Goal: Task Accomplishment & Management: Use online tool/utility

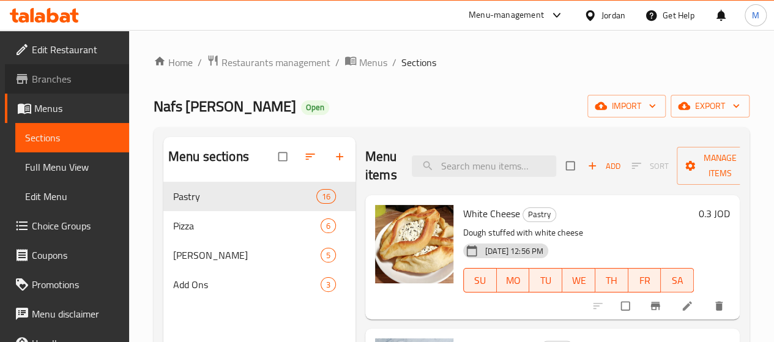
click at [75, 76] on span "Branches" at bounding box center [75, 79] width 87 height 15
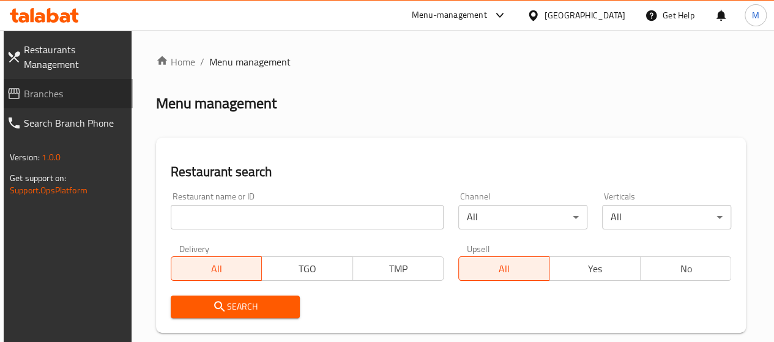
click at [97, 93] on span "Branches" at bounding box center [73, 93] width 99 height 15
click at [53, 100] on span "Branches" at bounding box center [73, 93] width 99 height 15
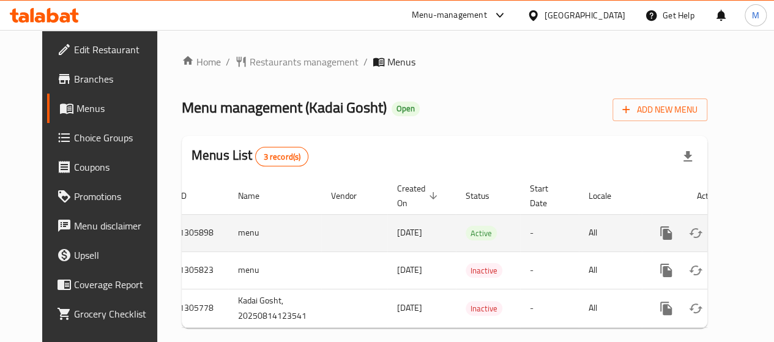
scroll to position [28, 0]
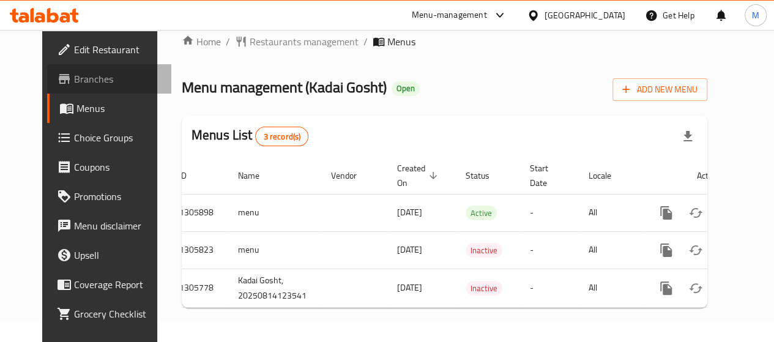
click at [74, 74] on span "Branches" at bounding box center [117, 79] width 87 height 15
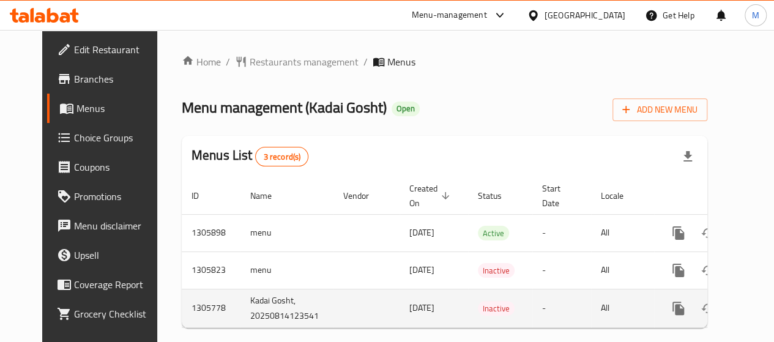
scroll to position [0, 12]
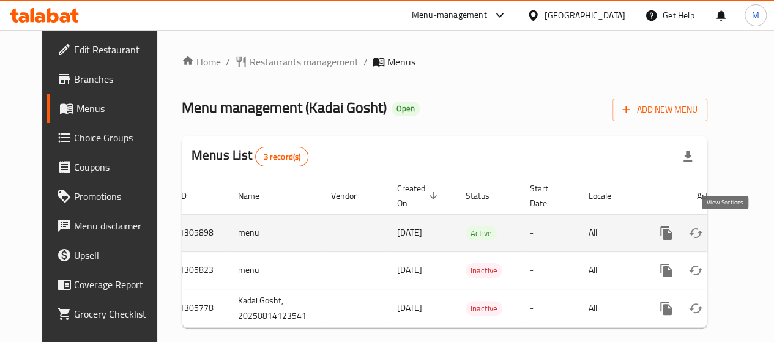
click at [747, 235] on icon "enhanced table" at bounding box center [754, 233] width 15 height 15
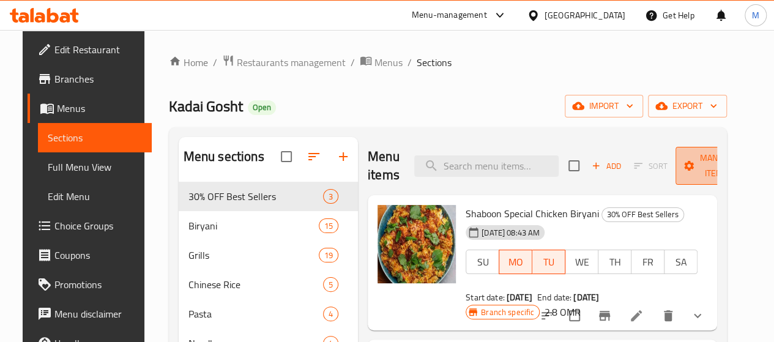
click at [687, 169] on span "Manage items" at bounding box center [716, 165] width 62 height 31
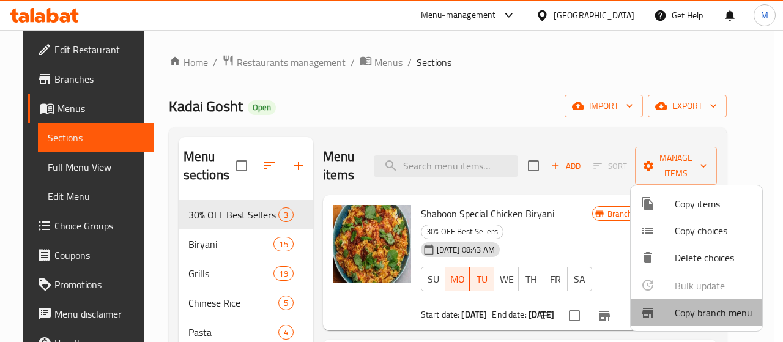
click at [686, 316] on span "Copy branch menu" at bounding box center [714, 312] width 78 height 15
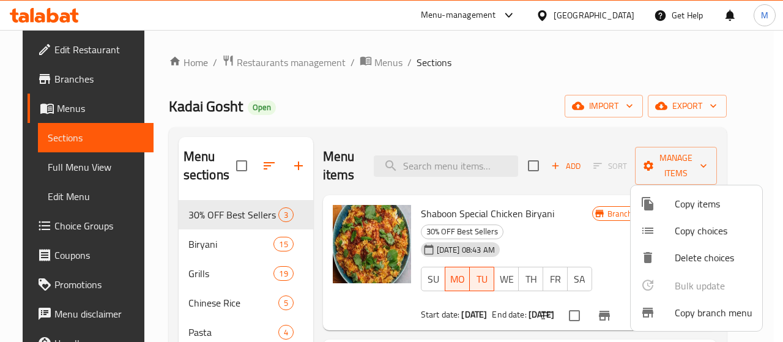
click at [43, 112] on div at bounding box center [391, 171] width 783 height 342
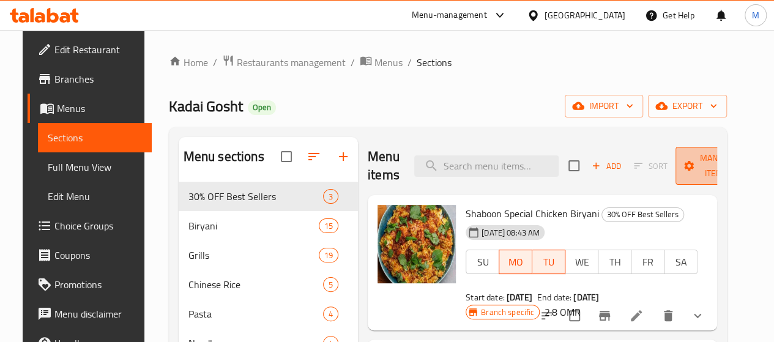
click at [685, 149] on button "Manage items" at bounding box center [716, 166] width 82 height 38
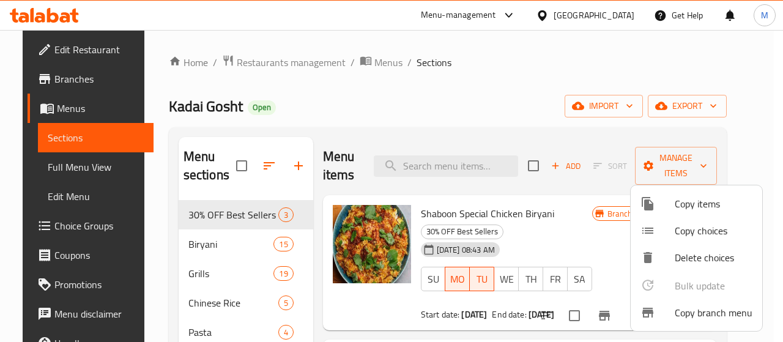
click at [466, 101] on div at bounding box center [391, 171] width 783 height 342
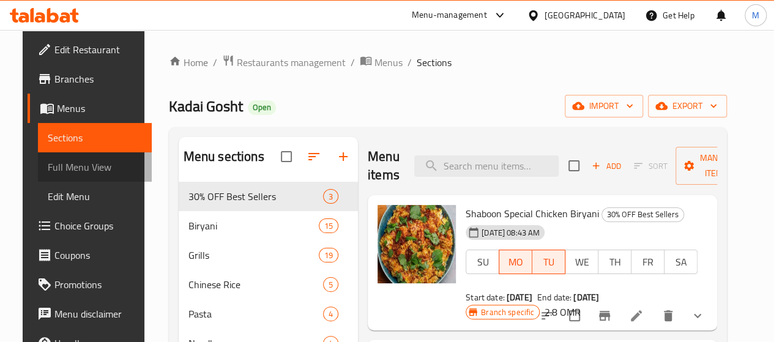
click at [77, 160] on span "Full Menu View" at bounding box center [95, 167] width 94 height 15
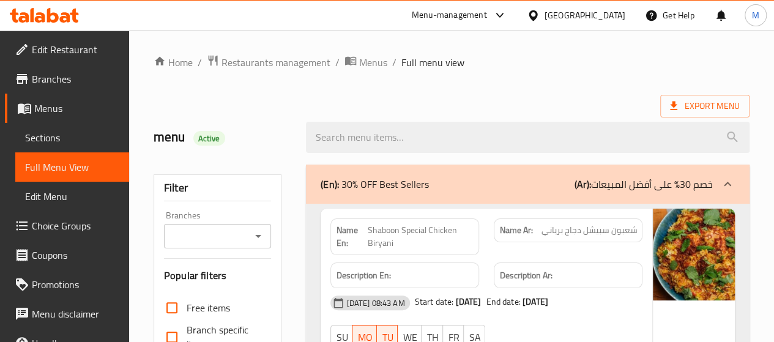
click at [252, 224] on div "Branches" at bounding box center [218, 236] width 108 height 24
click at [255, 226] on div "Branches" at bounding box center [218, 236] width 108 height 24
click at [261, 233] on icon "Open" at bounding box center [258, 236] width 15 height 15
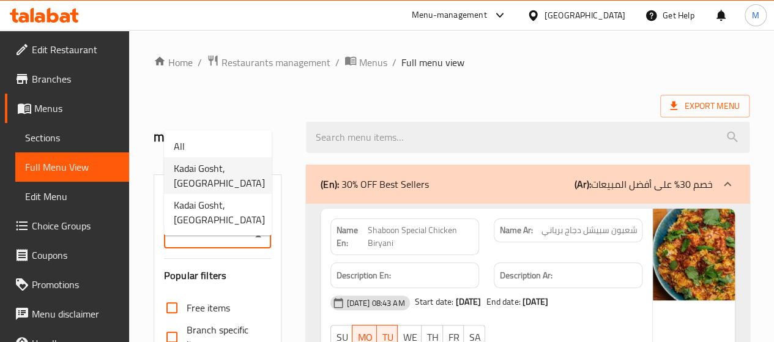
click at [234, 169] on span "Kadai Gosht, Amerat" at bounding box center [219, 175] width 91 height 29
type input "Kadai Gosht, Amerat"
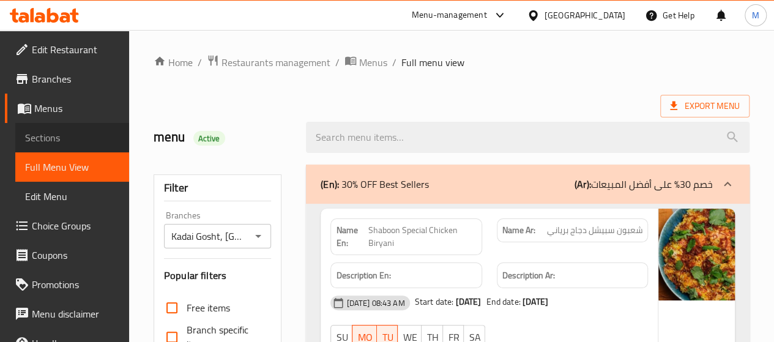
click at [74, 144] on span "Sections" at bounding box center [72, 137] width 94 height 15
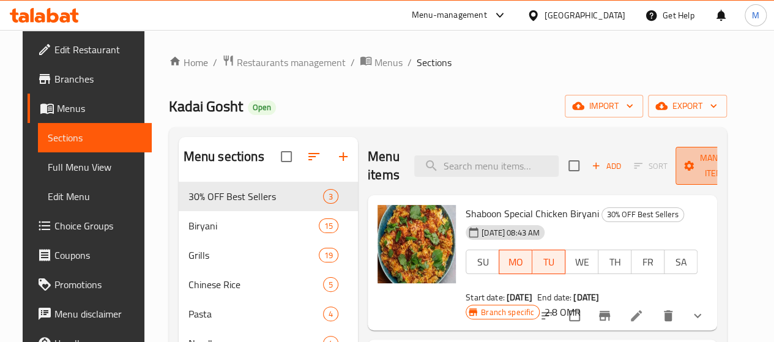
click at [701, 158] on span "Manage items" at bounding box center [716, 165] width 62 height 31
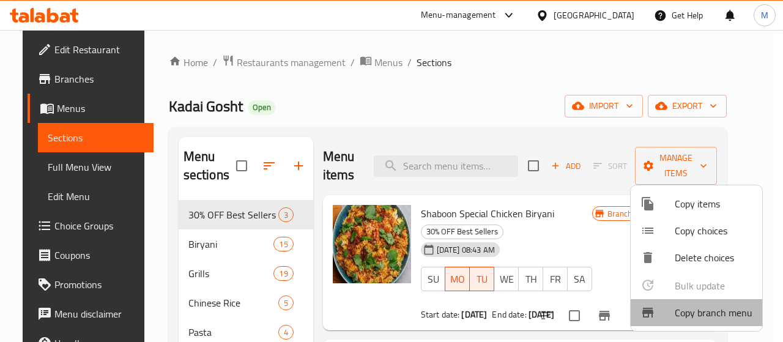
click at [696, 315] on span "Copy branch menu" at bounding box center [714, 312] width 78 height 15
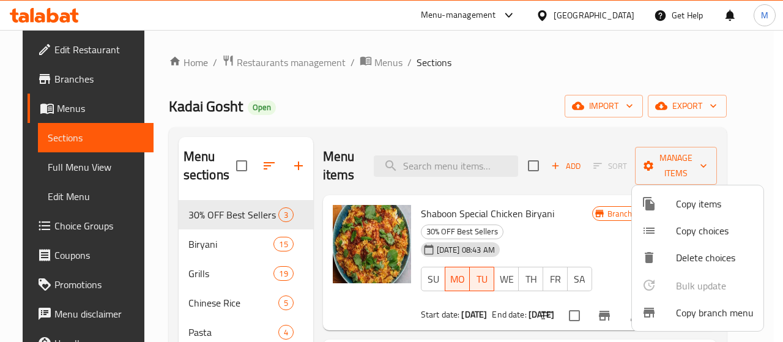
click at [46, 21] on div at bounding box center [391, 171] width 783 height 342
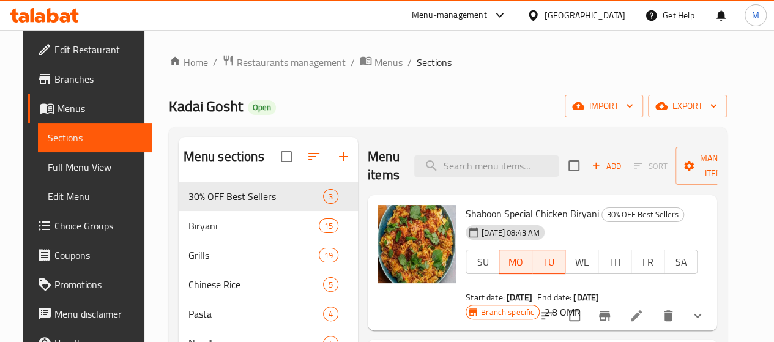
click at [46, 21] on icon at bounding box center [44, 15] width 69 height 15
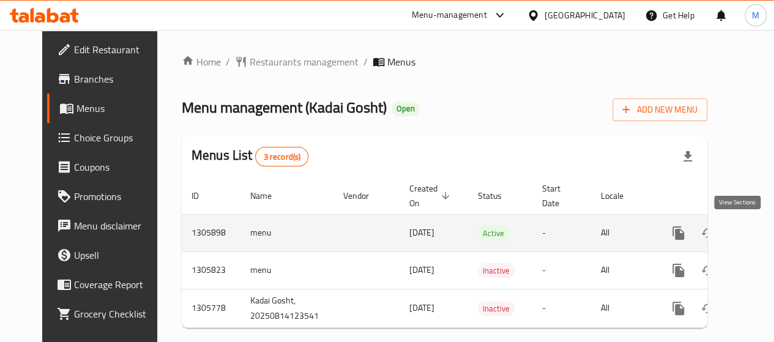
click at [761, 235] on icon "enhanced table" at bounding box center [766, 232] width 11 height 11
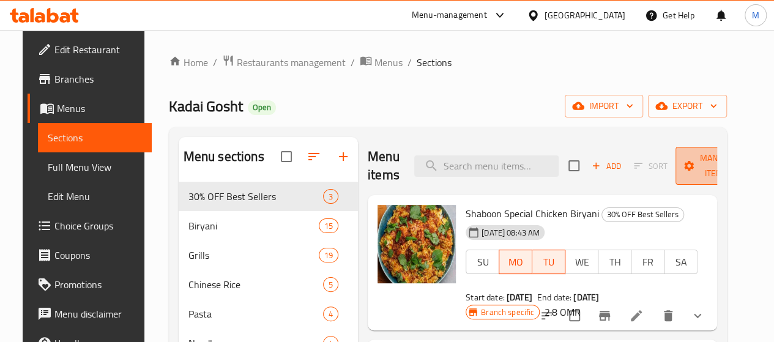
click at [686, 152] on span "Manage items" at bounding box center [716, 165] width 62 height 31
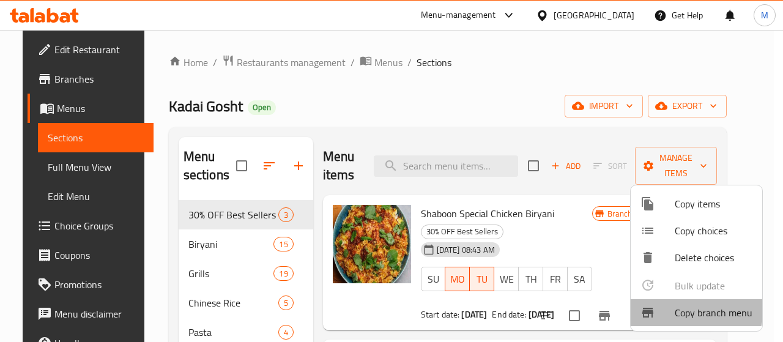
click at [667, 306] on div at bounding box center [657, 312] width 34 height 15
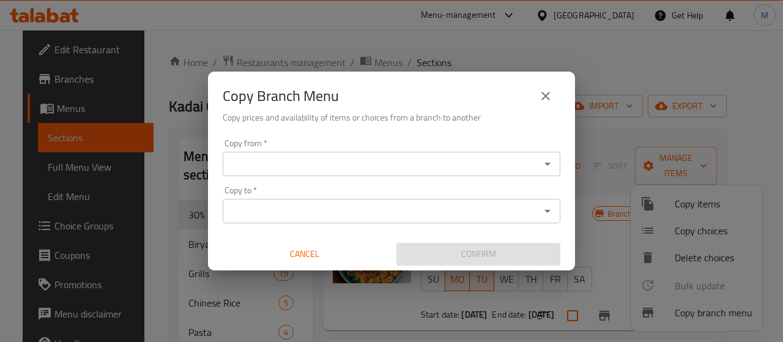
click at [395, 173] on div "Copy from *" at bounding box center [392, 164] width 338 height 24
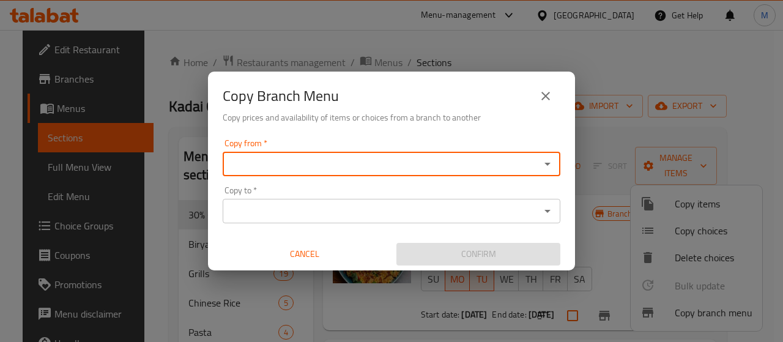
click at [563, 166] on div "Copy from   * Copy from * Copy to   * Copy to * Cancel Confirm" at bounding box center [391, 202] width 367 height 136
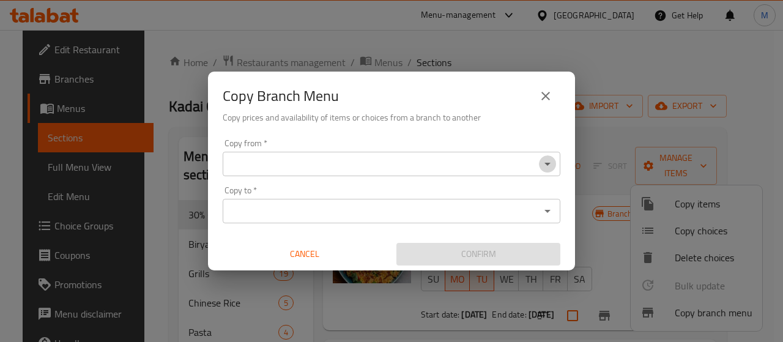
click at [545, 165] on icon "Open" at bounding box center [547, 164] width 15 height 15
click at [545, 175] on div "Copy from *" at bounding box center [392, 164] width 338 height 24
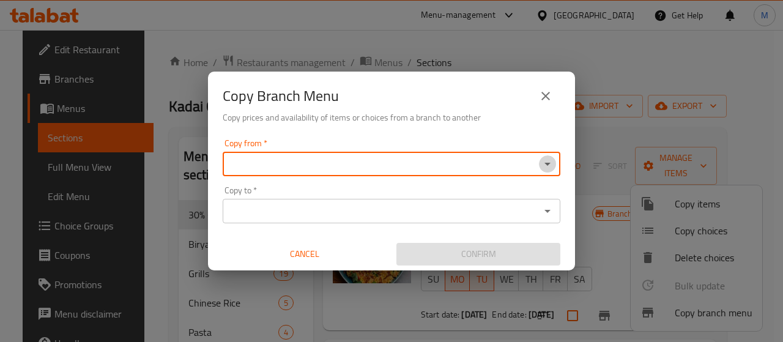
click at [545, 165] on icon "Open" at bounding box center [547, 164] width 15 height 15
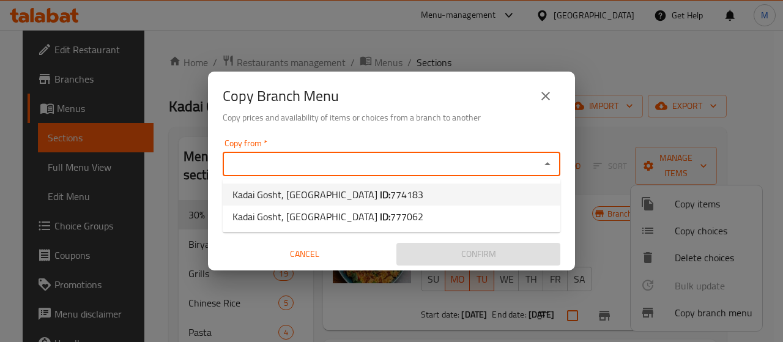
click at [490, 199] on li "Kadai Gosht, Amerat ID: 774183" at bounding box center [392, 194] width 338 height 22
type input "Kadai Gosht, Amerat"
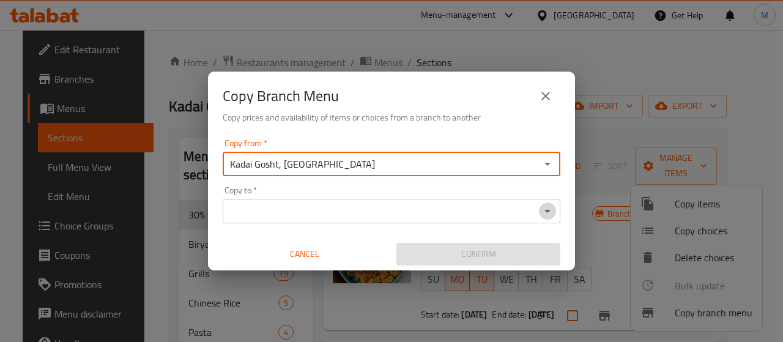
click at [545, 218] on button "Open" at bounding box center [547, 210] width 17 height 17
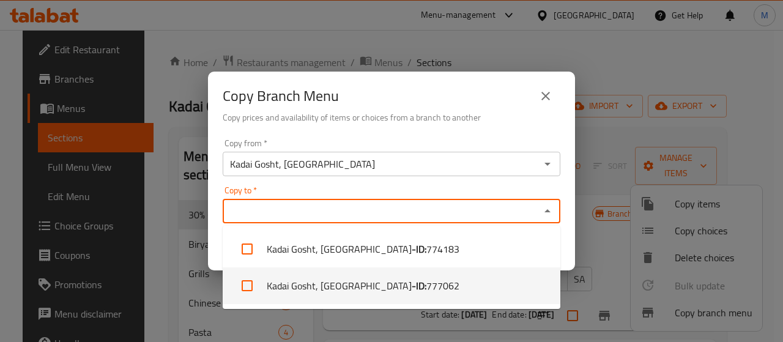
click at [424, 273] on li "Kadai Gosht, Al Khuwayr South - ID: 777062" at bounding box center [392, 285] width 338 height 37
checkbox input "true"
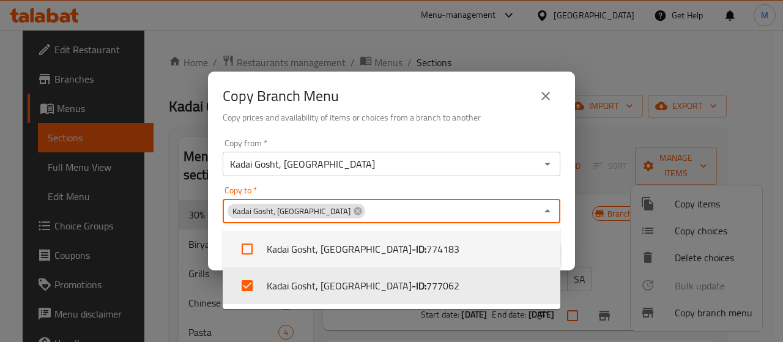
click at [485, 123] on h6 "Copy prices and availability of items or choices from a branch to another" at bounding box center [392, 117] width 338 height 13
